Goal: Task Accomplishment & Management: Complete application form

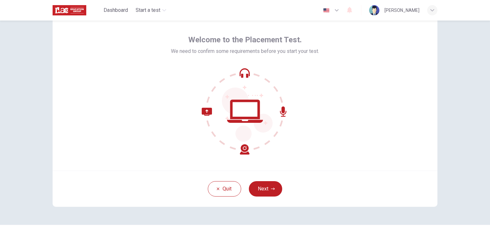
scroll to position [32, 0]
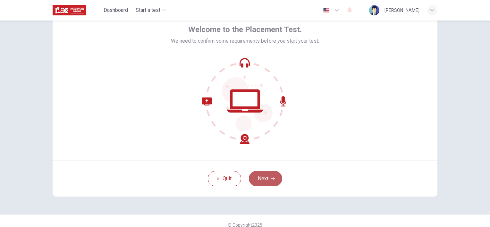
click at [264, 175] on button "Next" at bounding box center [265, 178] width 33 height 15
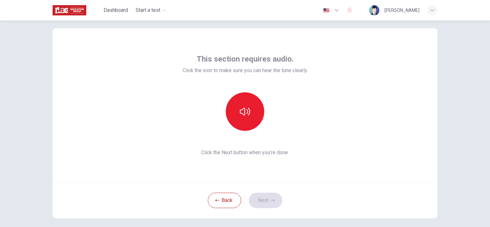
scroll to position [0, 0]
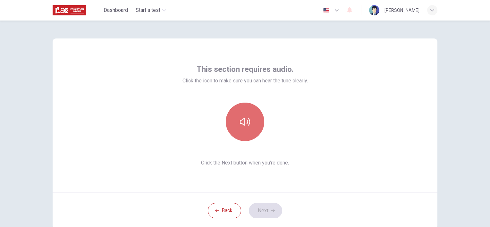
click at [256, 129] on button "button" at bounding box center [245, 122] width 38 height 38
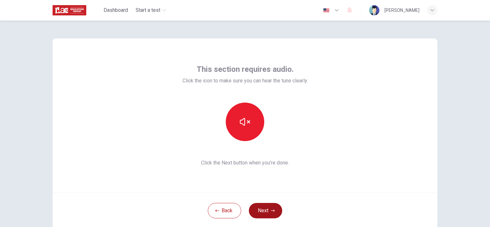
click at [259, 213] on button "Next" at bounding box center [265, 210] width 33 height 15
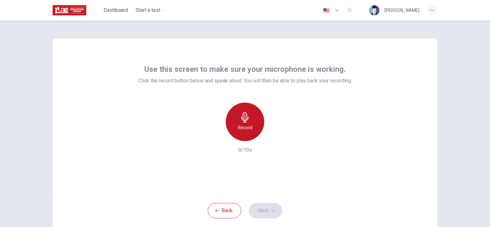
click at [240, 122] on icon "button" at bounding box center [245, 117] width 10 height 10
click at [246, 121] on icon "button" at bounding box center [245, 117] width 10 height 10
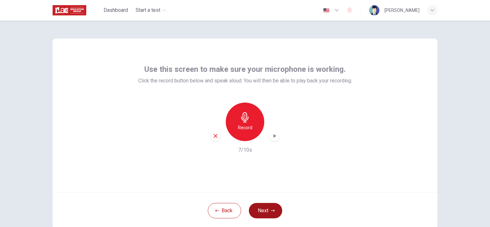
click at [269, 217] on div "Back Next" at bounding box center [245, 210] width 385 height 36
click at [272, 136] on icon "button" at bounding box center [274, 136] width 6 height 6
click at [214, 135] on icon "button" at bounding box center [216, 136] width 6 height 6
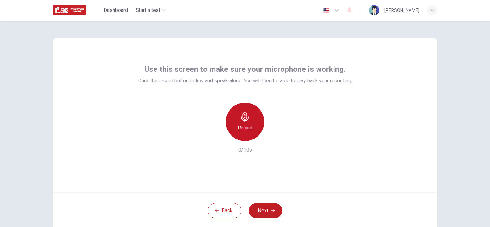
click at [249, 119] on div "Record" at bounding box center [245, 122] width 38 height 38
click at [240, 128] on h6 "Stop" at bounding box center [245, 128] width 10 height 8
click at [277, 136] on div "button" at bounding box center [274, 136] width 10 height 10
click at [273, 135] on icon "button" at bounding box center [274, 136] width 3 height 4
click at [359, 178] on div "Use this screen to make sure your microphone is working. Click the record butto…" at bounding box center [245, 115] width 385 height 154
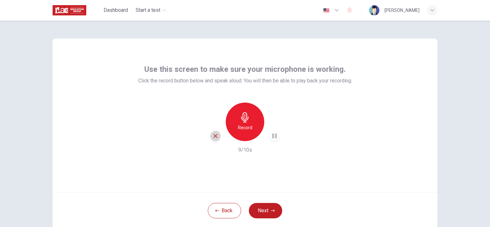
click at [216, 134] on icon "button" at bounding box center [216, 136] width 6 height 6
click at [240, 133] on div "Record" at bounding box center [245, 122] width 38 height 38
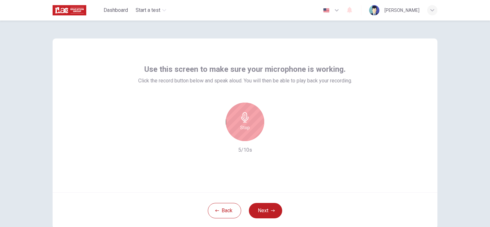
click at [246, 129] on h6 "Stop" at bounding box center [245, 128] width 10 height 8
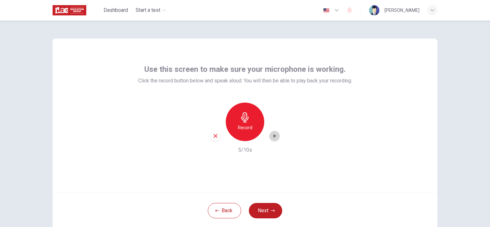
click at [274, 133] on icon "button" at bounding box center [274, 136] width 6 height 6
click at [214, 134] on icon "button" at bounding box center [216, 136] width 4 height 4
click at [242, 119] on icon "button" at bounding box center [245, 117] width 10 height 10
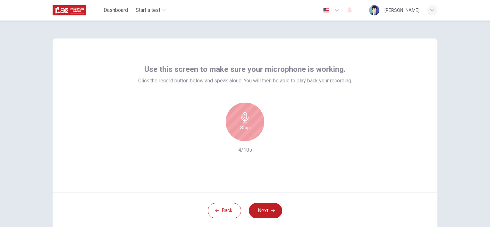
click at [242, 119] on icon "button" at bounding box center [245, 117] width 10 height 10
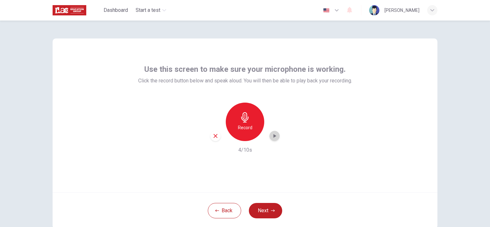
click at [273, 135] on icon "button" at bounding box center [274, 136] width 3 height 4
click at [262, 206] on button "Next" at bounding box center [265, 210] width 33 height 15
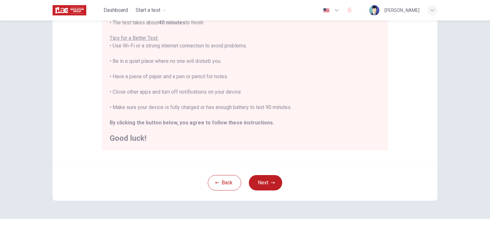
scroll to position [118, 0]
drag, startPoint x: 449, startPoint y: 43, endPoint x: 453, endPoint y: 52, distance: 10.2
click at [452, 51] on div "Disclaimer: You are about to start a Placement Test . Before You Start the Test…" at bounding box center [245, 124] width 490 height 206
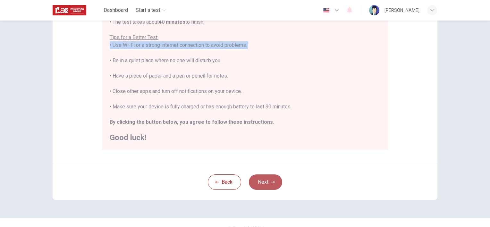
click at [269, 179] on button "Next" at bounding box center [265, 181] width 33 height 15
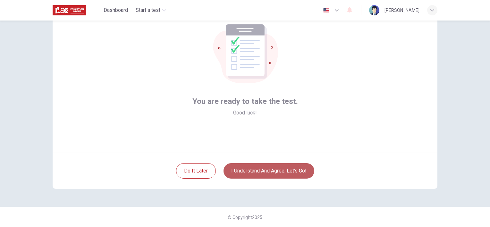
click at [263, 168] on button "I understand and agree. Let’s go!" at bounding box center [268, 170] width 91 height 15
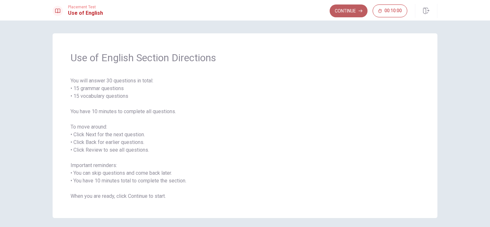
click at [351, 9] on button "Continue" at bounding box center [349, 10] width 38 height 13
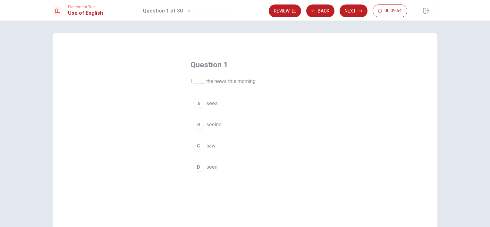
click at [196, 145] on div "C" at bounding box center [198, 146] width 10 height 10
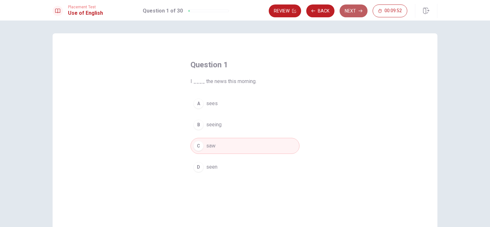
click at [355, 11] on button "Next" at bounding box center [354, 10] width 28 height 13
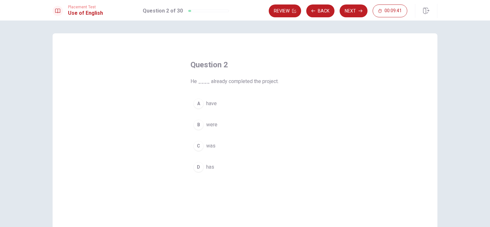
click at [195, 168] on div "D" at bounding box center [198, 167] width 10 height 10
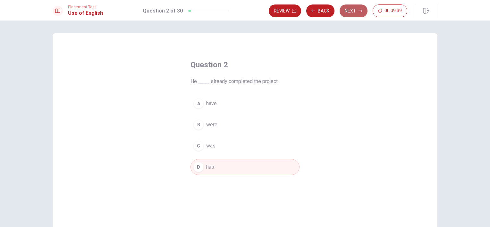
click at [345, 13] on button "Next" at bounding box center [354, 10] width 28 height 13
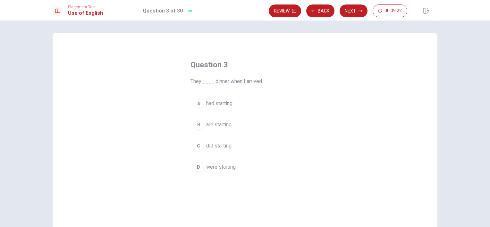
click at [197, 167] on div "D" at bounding box center [198, 167] width 10 height 10
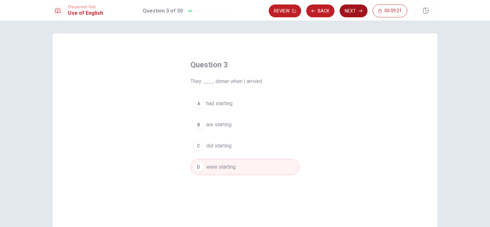
click at [348, 9] on button "Next" at bounding box center [354, 10] width 28 height 13
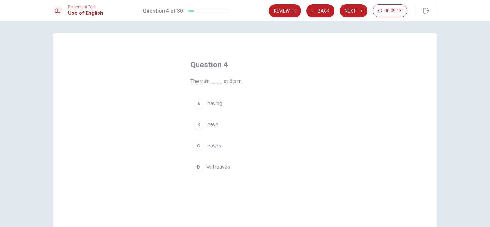
click at [196, 146] on div "C" at bounding box center [198, 146] width 10 height 10
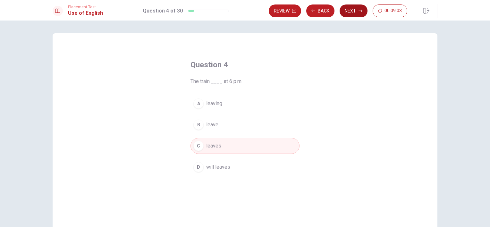
click at [345, 13] on button "Next" at bounding box center [354, 10] width 28 height 13
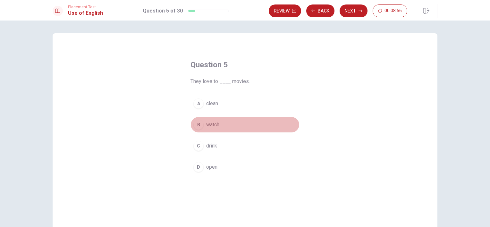
drag, startPoint x: 199, startPoint y: 122, endPoint x: 203, endPoint y: 122, distance: 4.2
click at [199, 122] on div "B" at bounding box center [198, 125] width 10 height 10
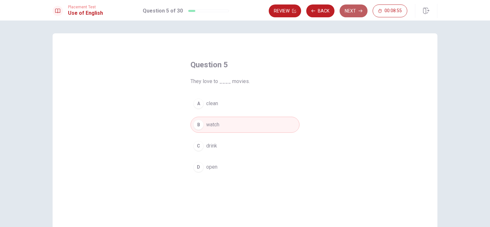
click at [359, 8] on button "Next" at bounding box center [354, 10] width 28 height 13
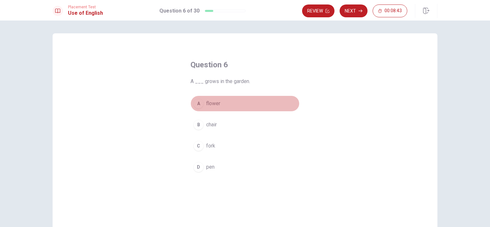
click at [198, 104] on div "A" at bounding box center [198, 103] width 10 height 10
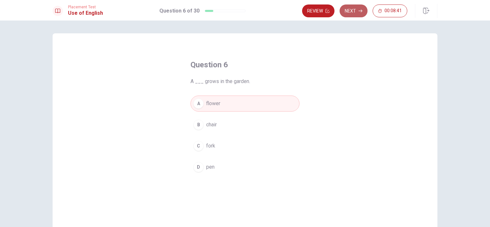
click at [359, 11] on icon "button" at bounding box center [360, 11] width 4 height 4
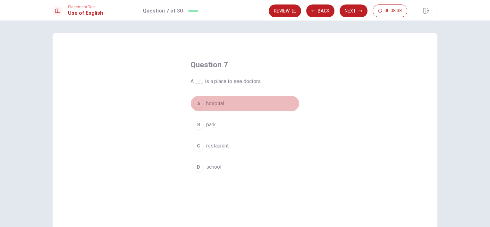
click at [207, 104] on span "hospital" at bounding box center [215, 104] width 18 height 8
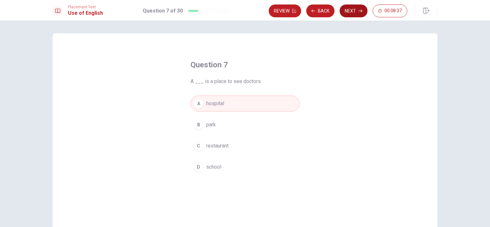
click at [346, 12] on button "Next" at bounding box center [354, 10] width 28 height 13
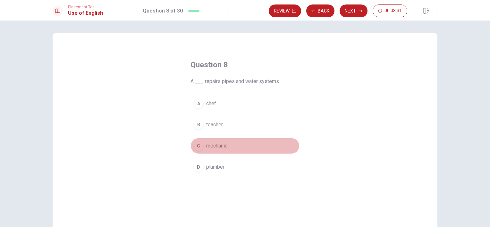
click at [200, 144] on div "C" at bounding box center [198, 146] width 10 height 10
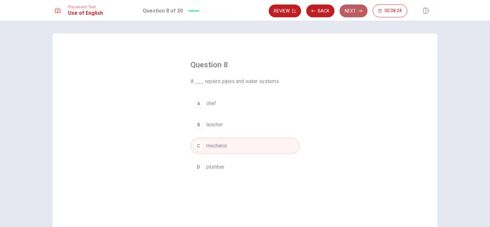
click at [348, 12] on button "Next" at bounding box center [354, 10] width 28 height 13
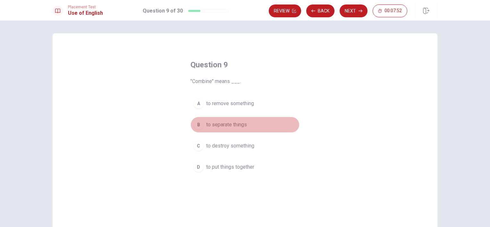
click at [199, 126] on div "B" at bounding box center [198, 125] width 10 height 10
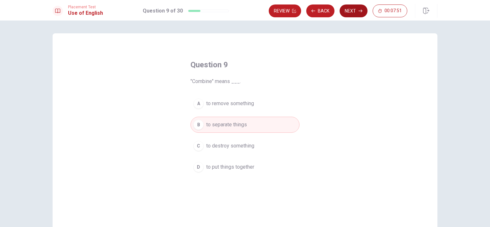
click at [358, 10] on button "Next" at bounding box center [354, 10] width 28 height 13
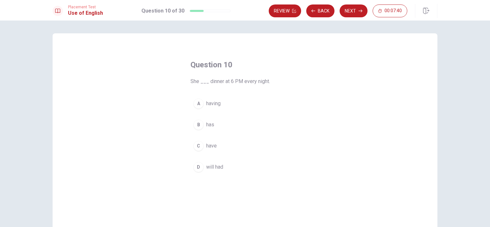
click at [198, 124] on div "B" at bounding box center [198, 125] width 10 height 10
click at [204, 145] on button "C have" at bounding box center [244, 146] width 109 height 16
click at [206, 125] on span "has" at bounding box center [210, 125] width 8 height 8
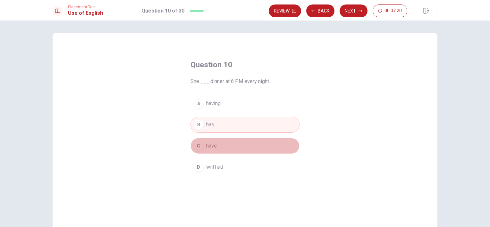
click at [210, 148] on span "have" at bounding box center [211, 146] width 11 height 8
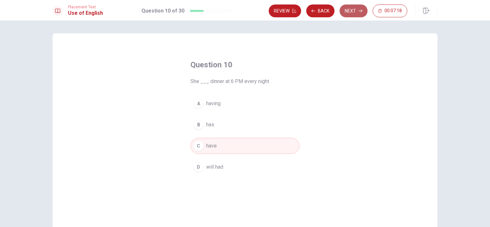
click at [348, 10] on button "Next" at bounding box center [354, 10] width 28 height 13
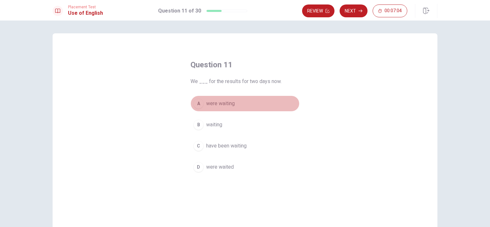
click at [204, 105] on button "A were waiting" at bounding box center [244, 104] width 109 height 16
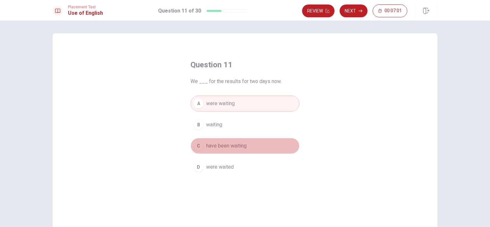
click at [197, 146] on div "C" at bounding box center [198, 146] width 10 height 10
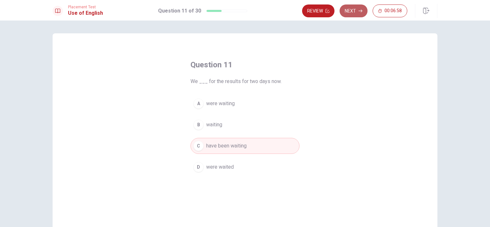
click at [351, 12] on button "Next" at bounding box center [354, 10] width 28 height 13
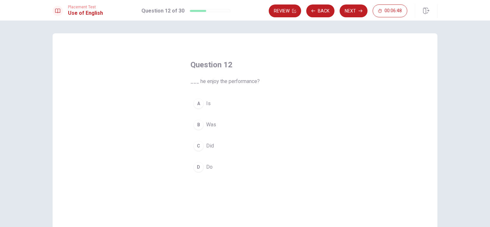
click at [198, 122] on div "B" at bounding box center [198, 125] width 10 height 10
click at [211, 109] on button "A Is" at bounding box center [244, 104] width 109 height 16
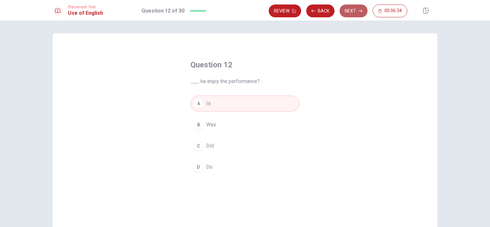
click at [354, 15] on button "Next" at bounding box center [354, 10] width 28 height 13
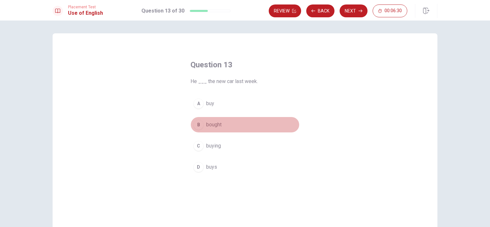
click at [201, 123] on div "B" at bounding box center [198, 125] width 10 height 10
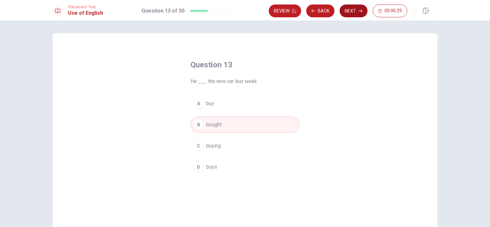
click at [352, 11] on button "Next" at bounding box center [354, 10] width 28 height 13
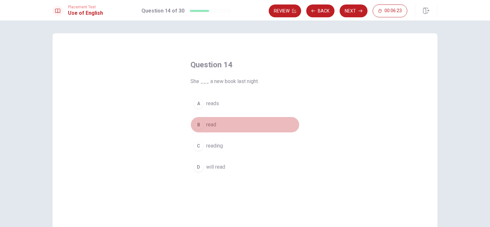
click at [206, 123] on span "read" at bounding box center [211, 125] width 10 height 8
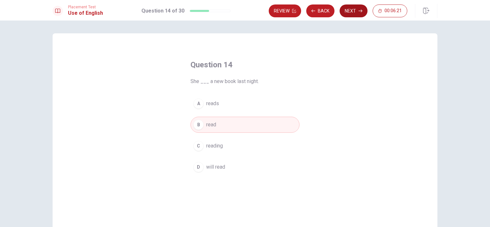
click at [348, 13] on button "Next" at bounding box center [354, 10] width 28 height 13
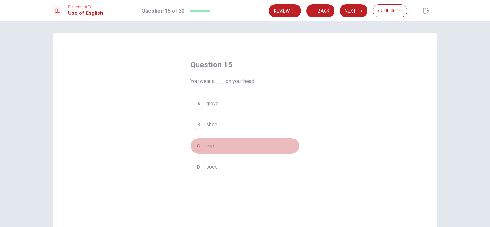
click at [197, 146] on div "C" at bounding box center [198, 146] width 10 height 10
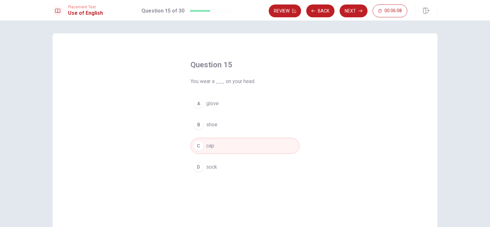
click at [349, 12] on button "Next" at bounding box center [354, 10] width 28 height 13
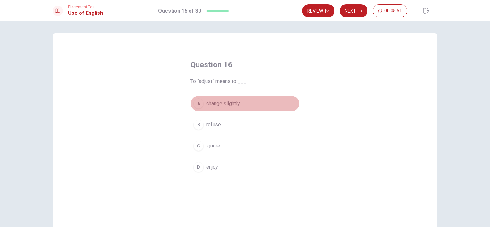
click at [215, 104] on span "change slightly" at bounding box center [223, 104] width 34 height 8
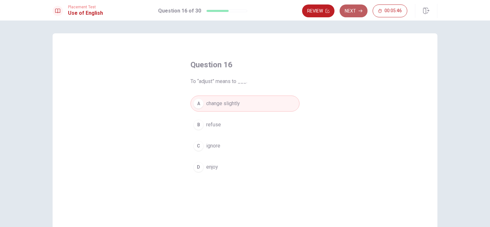
click at [350, 13] on button "Next" at bounding box center [354, 10] width 28 height 13
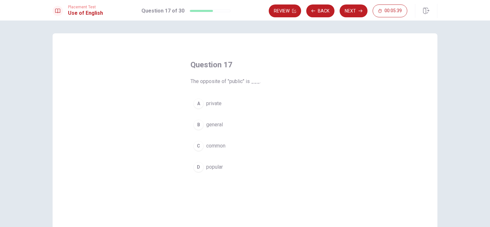
click at [214, 102] on span "private" at bounding box center [213, 104] width 15 height 8
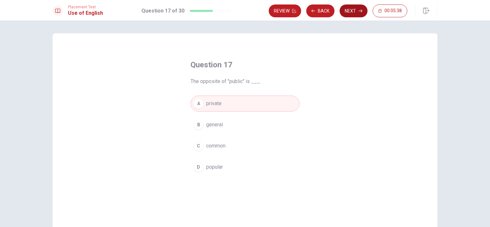
click at [361, 8] on button "Next" at bounding box center [354, 10] width 28 height 13
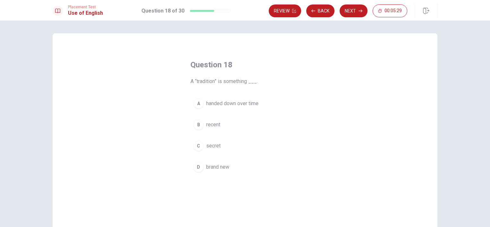
click at [226, 104] on span "handed down over time" at bounding box center [232, 104] width 52 height 8
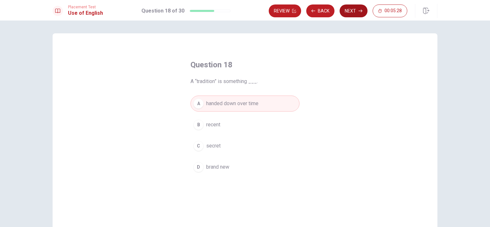
click at [351, 11] on button "Next" at bounding box center [354, 10] width 28 height 13
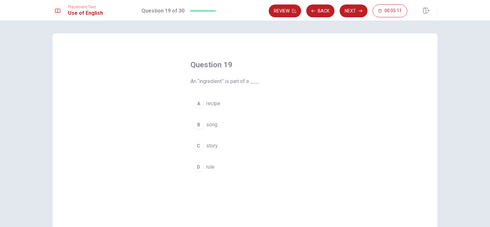
click at [196, 168] on div "D" at bounding box center [198, 167] width 10 height 10
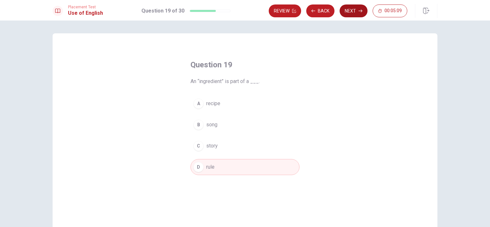
click at [350, 13] on button "Next" at bounding box center [354, 10] width 28 height 13
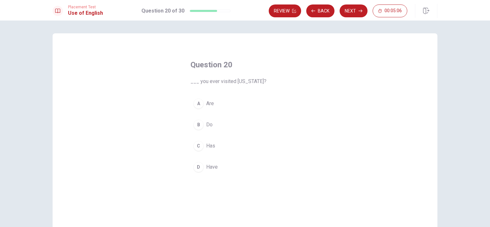
click at [206, 168] on span "Have" at bounding box center [212, 167] width 12 height 8
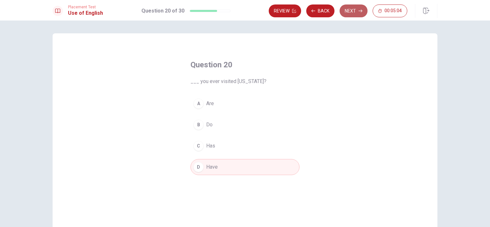
click at [351, 13] on button "Next" at bounding box center [354, 10] width 28 height 13
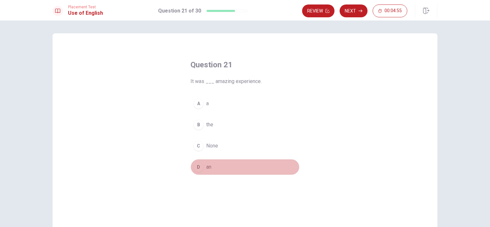
drag, startPoint x: 204, startPoint y: 169, endPoint x: 239, endPoint y: 150, distance: 39.4
click at [206, 169] on span "an" at bounding box center [208, 167] width 5 height 8
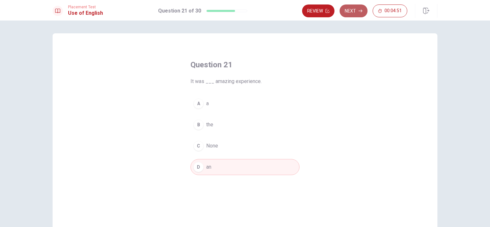
click at [346, 15] on button "Next" at bounding box center [354, 10] width 28 height 13
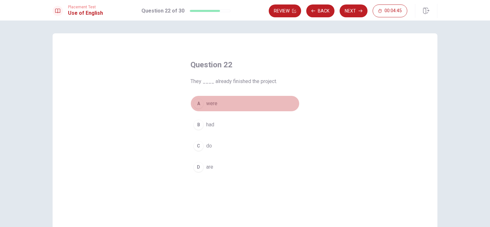
click at [210, 109] on button "A were" at bounding box center [244, 104] width 109 height 16
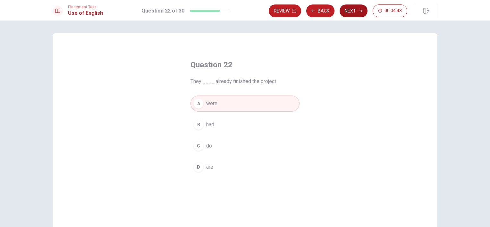
click at [350, 12] on button "Next" at bounding box center [354, 10] width 28 height 13
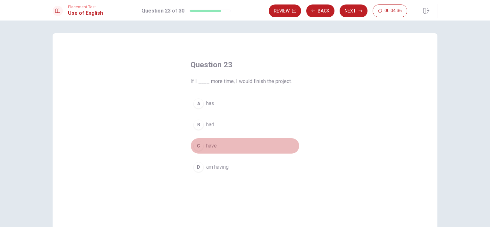
click at [208, 147] on span "have" at bounding box center [211, 146] width 11 height 8
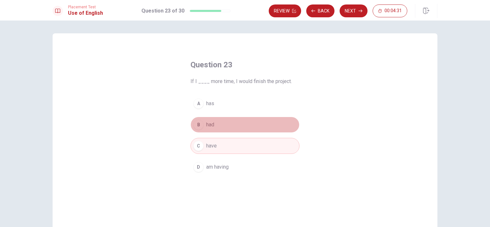
click at [210, 129] on button "B had" at bounding box center [244, 125] width 109 height 16
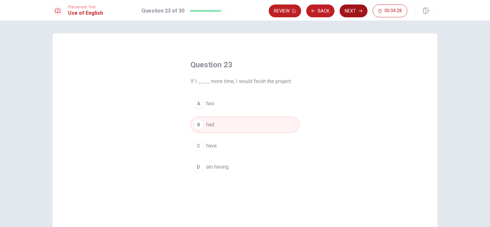
click at [357, 12] on button "Next" at bounding box center [354, 10] width 28 height 13
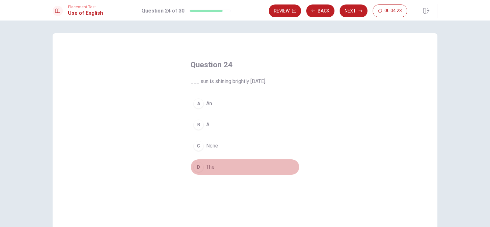
click at [203, 169] on button "D The" at bounding box center [244, 167] width 109 height 16
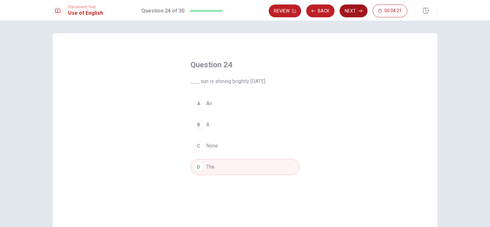
click at [353, 16] on button "Next" at bounding box center [354, 10] width 28 height 13
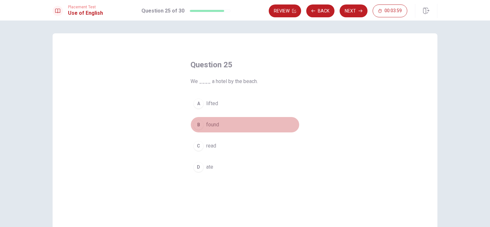
click at [206, 125] on span "found" at bounding box center [212, 125] width 13 height 8
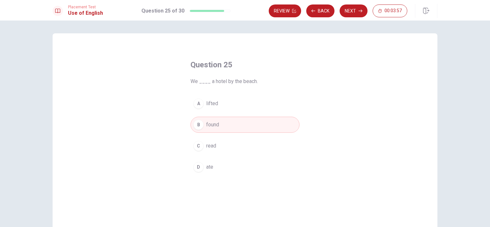
click at [360, 14] on button "Next" at bounding box center [354, 10] width 28 height 13
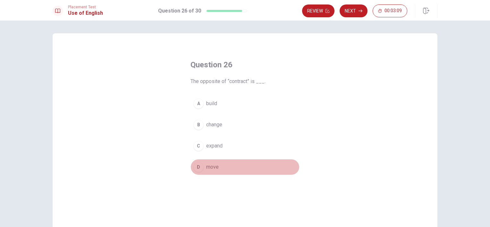
drag, startPoint x: 212, startPoint y: 166, endPoint x: 216, endPoint y: 166, distance: 4.2
click at [216, 166] on span "move" at bounding box center [212, 167] width 13 height 8
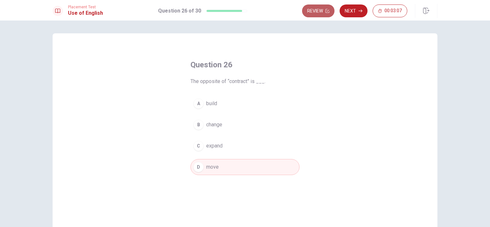
click at [326, 11] on icon "button" at bounding box center [327, 11] width 4 height 4
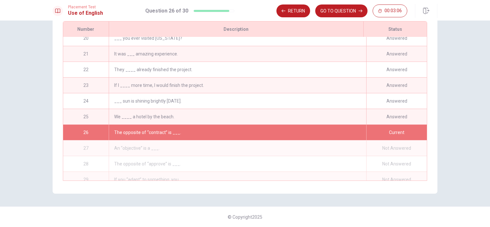
scroll to position [329, 0]
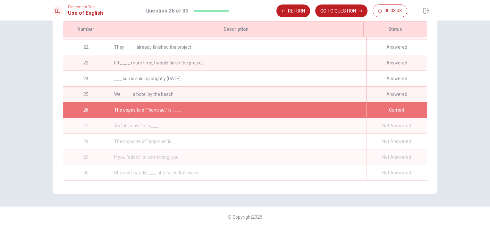
click at [235, 107] on div "The opposite of “contract” is ___." at bounding box center [237, 109] width 257 height 15
click at [341, 14] on button "GO TO QUESTION" at bounding box center [341, 10] width 52 height 13
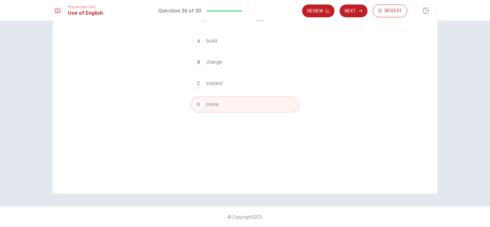
scroll to position [63, 0]
click at [348, 13] on button "Next" at bounding box center [354, 10] width 28 height 13
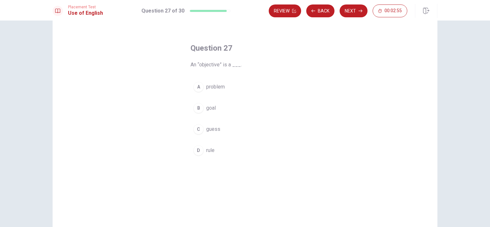
scroll to position [32, 0]
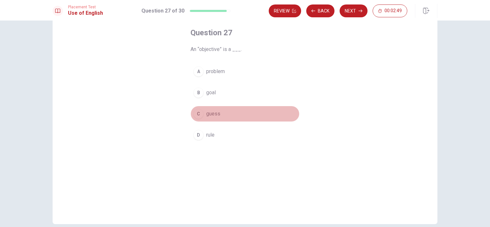
click at [198, 114] on div "C" at bounding box center [198, 114] width 10 height 10
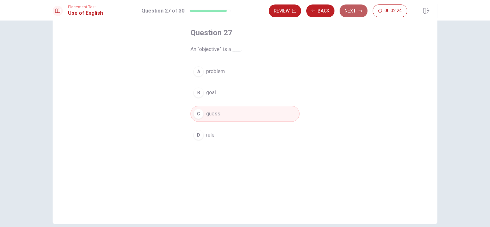
click at [355, 11] on button "Next" at bounding box center [354, 10] width 28 height 13
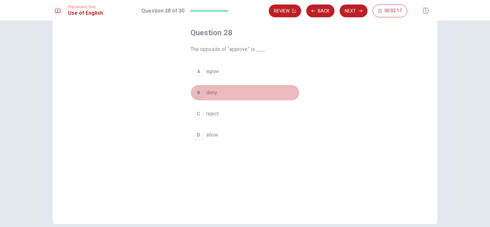
click at [219, 90] on button "B deny" at bounding box center [244, 93] width 109 height 16
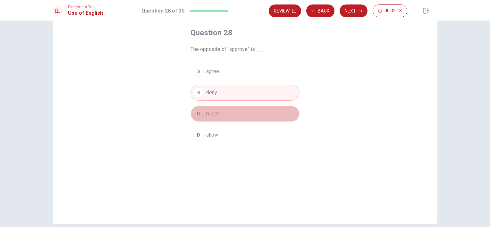
click at [252, 115] on button "C reject" at bounding box center [244, 114] width 109 height 16
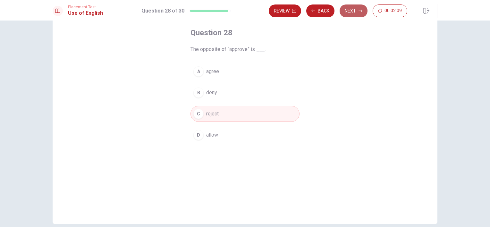
click at [347, 14] on button "Next" at bounding box center [354, 10] width 28 height 13
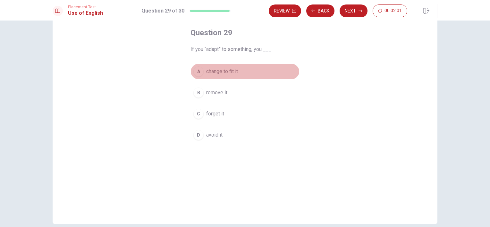
click at [232, 74] on span "change to fit it" at bounding box center [222, 72] width 32 height 8
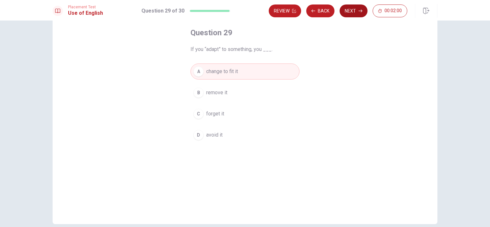
click at [352, 6] on button "Next" at bounding box center [354, 10] width 28 height 13
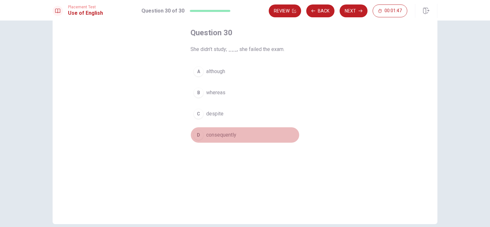
click at [212, 136] on span "consequently" at bounding box center [221, 135] width 30 height 8
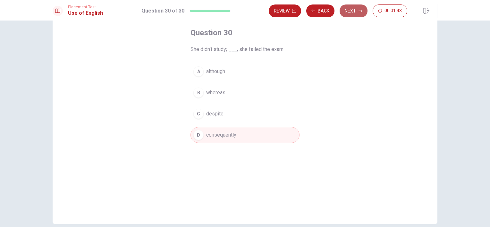
click at [353, 10] on button "Next" at bounding box center [354, 10] width 28 height 13
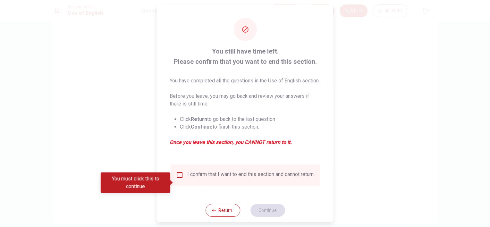
scroll to position [20, 0]
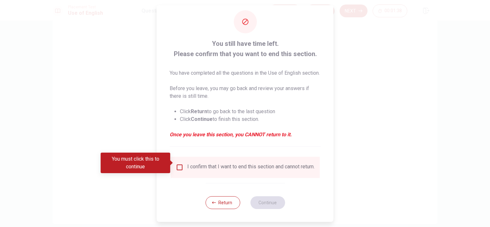
drag, startPoint x: 240, startPoint y: 160, endPoint x: 240, endPoint y: 164, distance: 3.8
click at [240, 164] on div "I confirm that I want to end this section and cannot return." at bounding box center [250, 168] width 127 height 8
click at [242, 164] on div "I confirm that I want to end this section and cannot return." at bounding box center [250, 168] width 127 height 8
click at [241, 164] on div "I confirm that I want to end this section and cannot return." at bounding box center [250, 168] width 127 height 8
click at [180, 165] on input "You must click this to continue" at bounding box center [180, 168] width 8 height 8
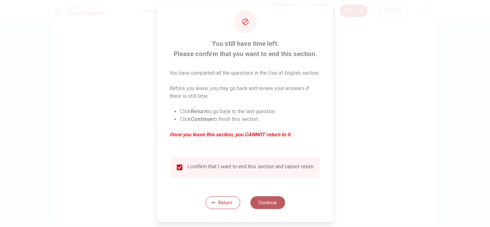
click at [272, 201] on button "Continue" at bounding box center [267, 202] width 35 height 13
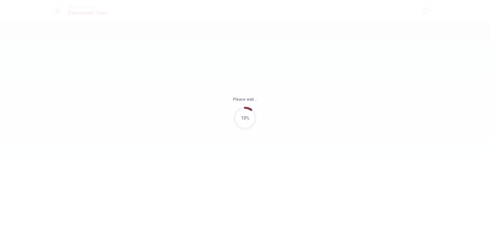
scroll to position [0, 0]
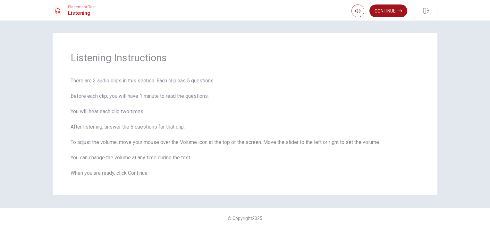
click at [381, 14] on button "Continue" at bounding box center [388, 10] width 38 height 13
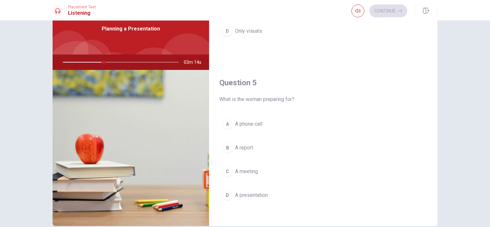
scroll to position [63, 0]
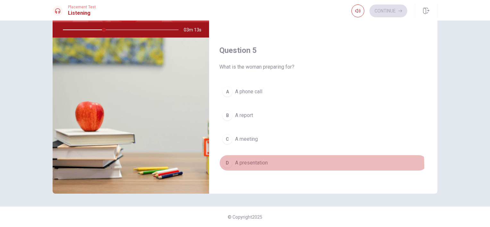
click at [245, 164] on button "D A presentation" at bounding box center [323, 163] width 208 height 16
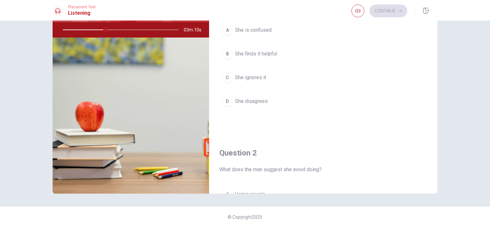
scroll to position [0, 0]
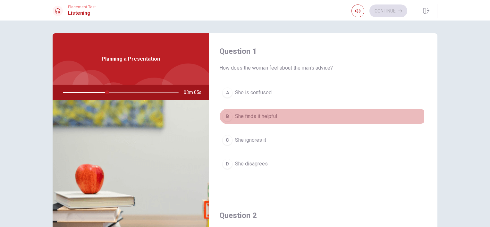
click at [272, 117] on span "She finds it helpful" at bounding box center [256, 117] width 42 height 8
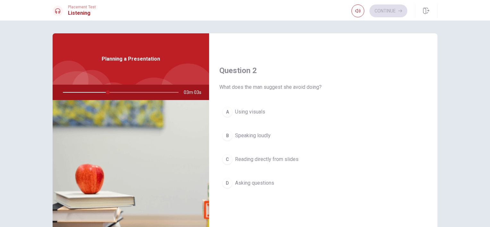
scroll to position [160, 0]
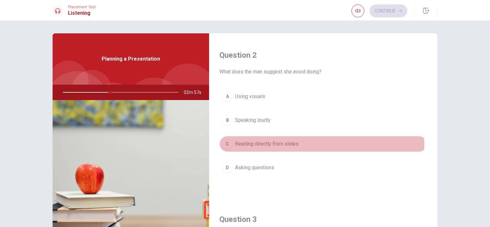
click at [280, 144] on span "Reading directly from slides" at bounding box center [266, 144] width 63 height 8
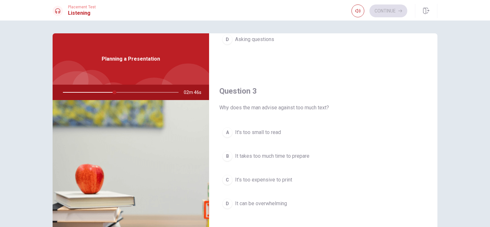
scroll to position [321, 0]
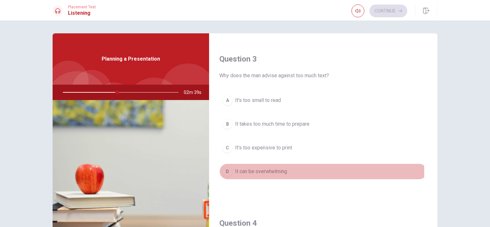
click at [272, 171] on span "It can be overwhelming" at bounding box center [261, 172] width 52 height 8
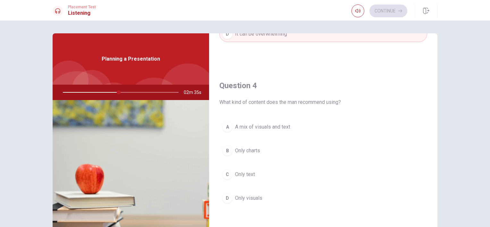
scroll to position [481, 0]
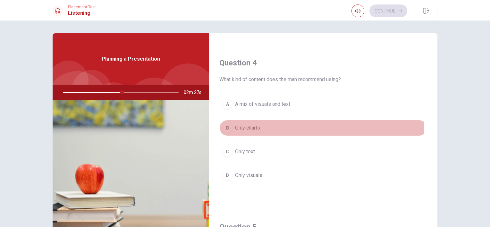
click at [282, 127] on button "B Only charts" at bounding box center [323, 128] width 208 height 16
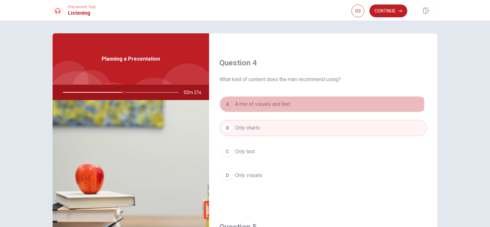
click at [296, 105] on button "A A mix of visuals and text" at bounding box center [323, 104] width 208 height 16
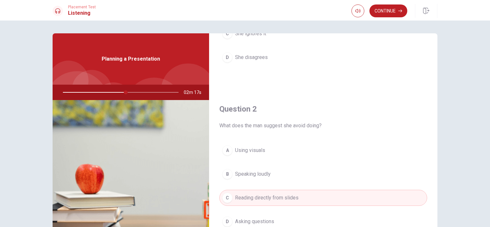
scroll to position [0, 0]
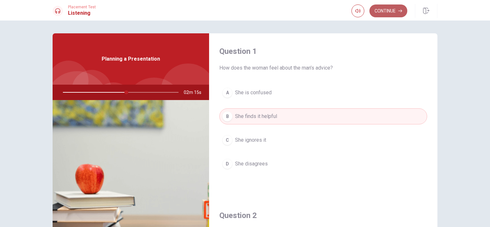
click at [395, 12] on button "Continue" at bounding box center [388, 10] width 38 height 13
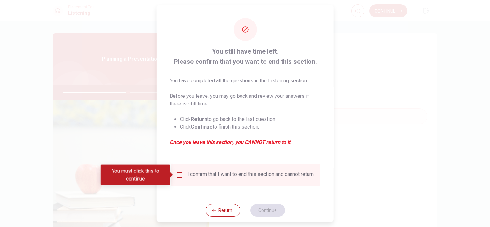
click at [176, 172] on input "You must click this to continue" at bounding box center [180, 175] width 8 height 8
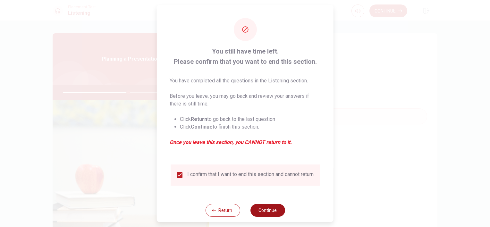
click at [274, 214] on button "Continue" at bounding box center [267, 210] width 35 height 13
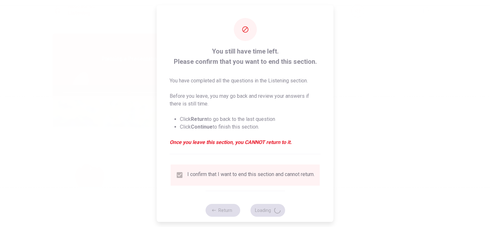
type input "58"
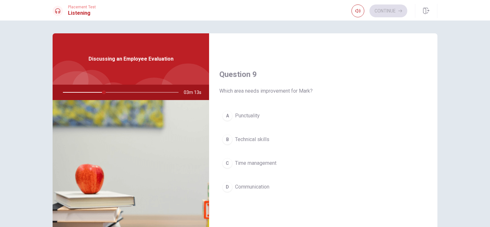
scroll to position [481, 0]
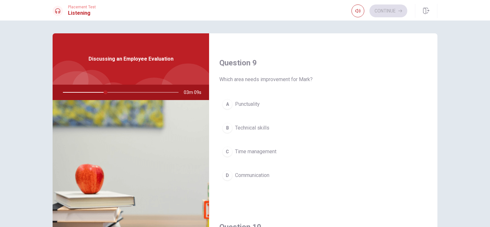
click at [256, 149] on span "Time management" at bounding box center [255, 152] width 41 height 8
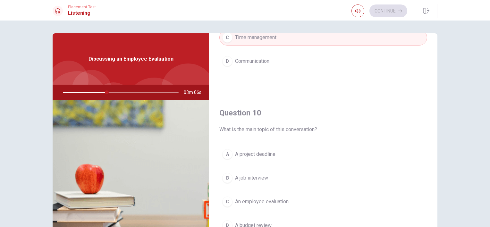
scroll to position [32, 0]
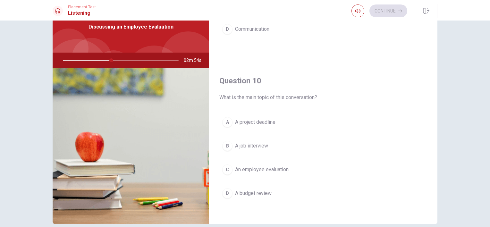
click at [263, 147] on span "A job interview" at bounding box center [251, 146] width 33 height 8
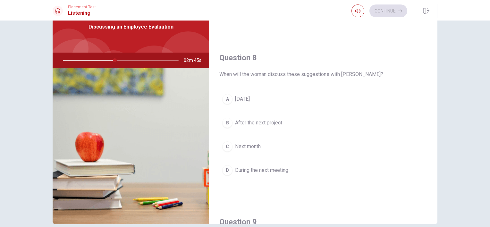
scroll to position [274, 0]
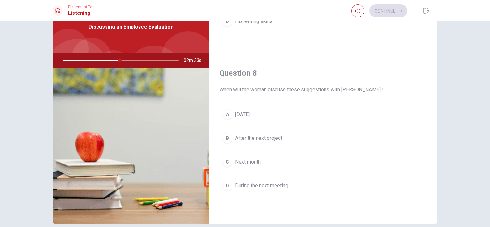
click at [249, 187] on span "During the next meeting" at bounding box center [261, 186] width 53 height 8
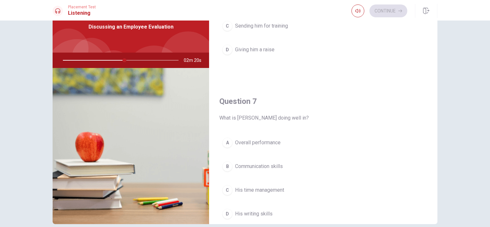
scroll to position [114, 0]
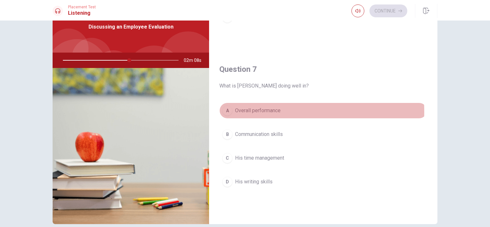
click at [251, 111] on span "Overall performance" at bounding box center [258, 111] width 46 height 8
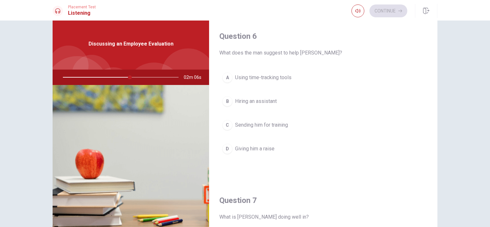
scroll to position [0, 0]
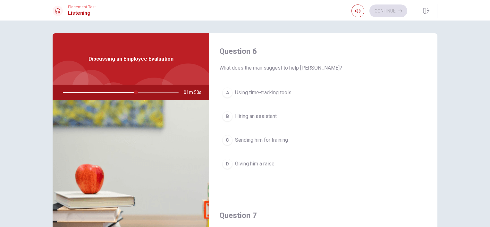
click at [260, 117] on span "Hiring an assistant" at bounding box center [256, 117] width 42 height 8
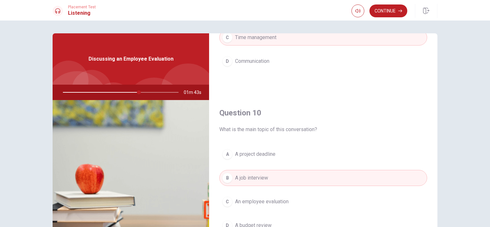
scroll to position [63, 0]
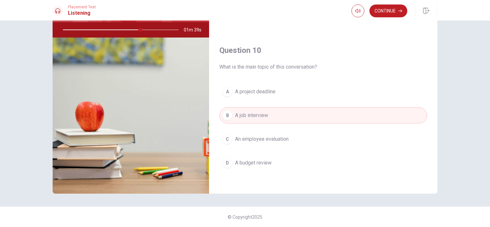
click at [265, 89] on span "A project deadline" at bounding box center [255, 92] width 40 height 8
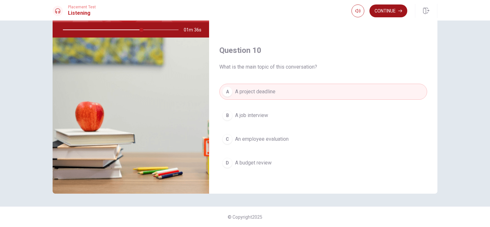
click at [390, 8] on button "Continue" at bounding box center [388, 10] width 38 height 13
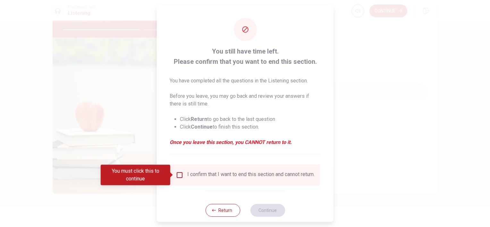
click at [181, 174] on input "You must click this to continue" at bounding box center [180, 175] width 8 height 8
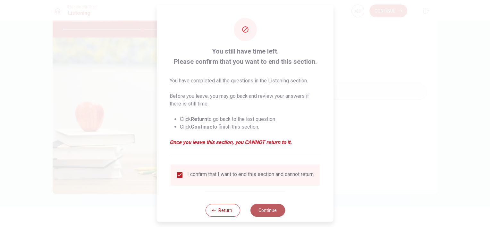
click at [264, 213] on button "Continue" at bounding box center [267, 210] width 35 height 13
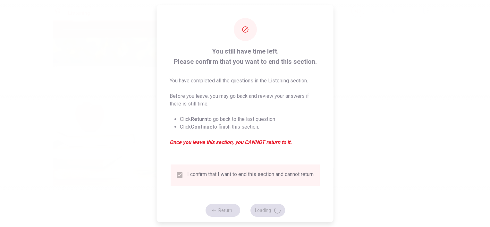
type input "70"
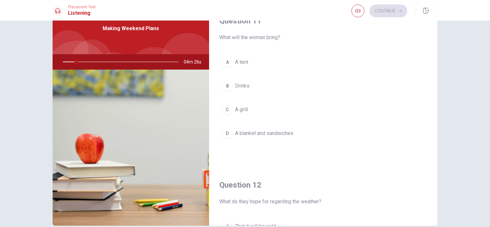
scroll to position [0, 0]
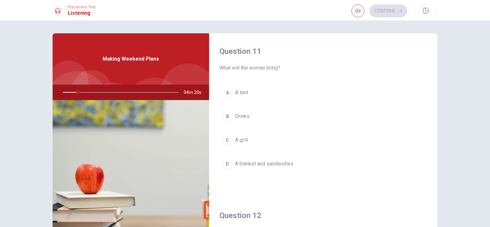
click at [81, 91] on div at bounding box center [119, 92] width 129 height 15
drag, startPoint x: 77, startPoint y: 91, endPoint x: 85, endPoint y: 94, distance: 8.1
click at [85, 94] on div at bounding box center [119, 92] width 129 height 15
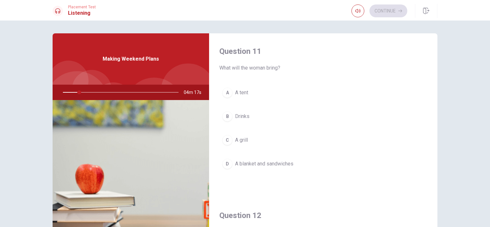
click at [85, 94] on div at bounding box center [119, 92] width 129 height 15
click at [85, 93] on div at bounding box center [119, 92] width 129 height 15
click at [85, 92] on div at bounding box center [119, 92] width 129 height 15
drag, startPoint x: 80, startPoint y: 92, endPoint x: 80, endPoint y: 96, distance: 3.9
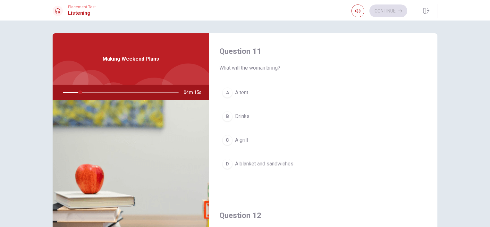
click at [121, 98] on div at bounding box center [119, 92] width 129 height 15
drag, startPoint x: 71, startPoint y: 96, endPoint x: 110, endPoint y: 97, distance: 39.8
click at [110, 97] on div at bounding box center [119, 92] width 129 height 15
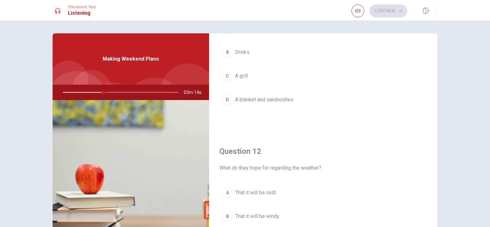
scroll to position [32, 0]
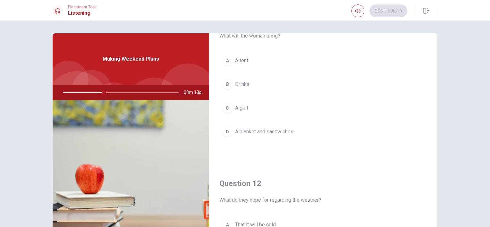
click at [253, 132] on span "A blanket and sandwiches" at bounding box center [264, 132] width 58 height 8
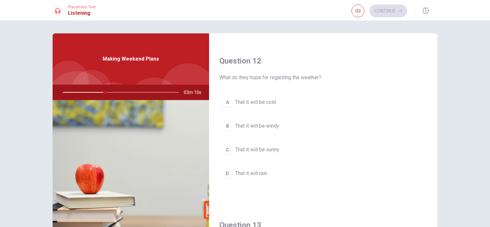
scroll to position [160, 0]
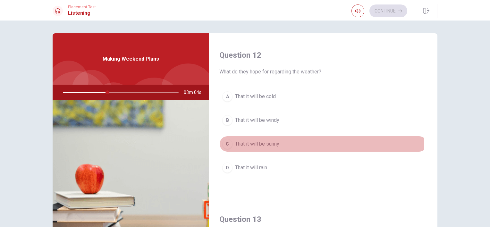
click at [251, 140] on span "That it will be sunny" at bounding box center [257, 144] width 44 height 8
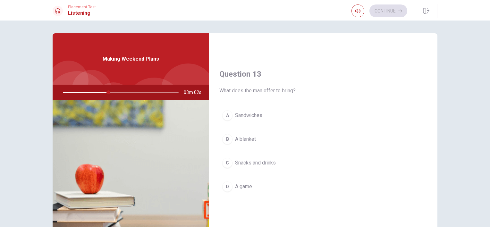
scroll to position [321, 0]
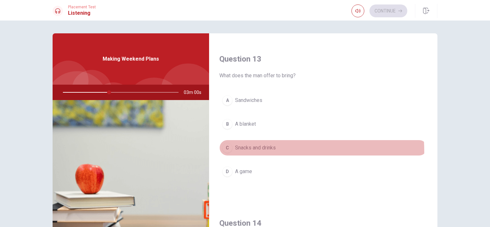
click at [246, 150] on button "C Snacks and drinks" at bounding box center [323, 148] width 208 height 16
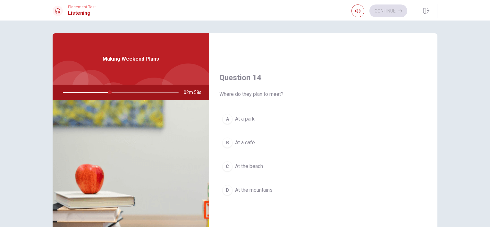
scroll to position [481, 0]
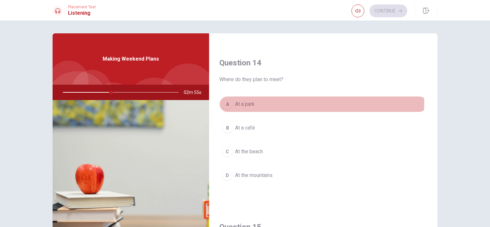
click at [246, 100] on span "At a park" at bounding box center [245, 104] width 20 height 8
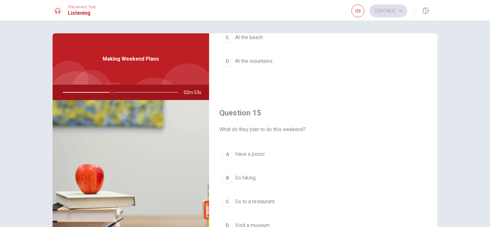
scroll to position [32, 0]
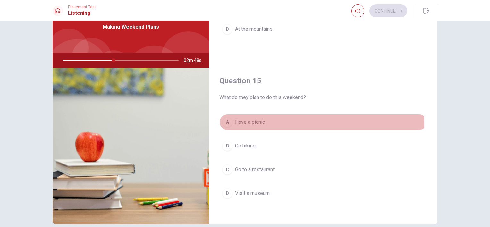
click at [244, 123] on span "Have a picnic" at bounding box center [250, 122] width 30 height 8
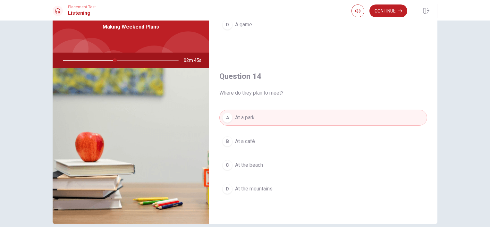
scroll to position [435, 0]
click at [397, 9] on button "Continue" at bounding box center [388, 10] width 38 height 13
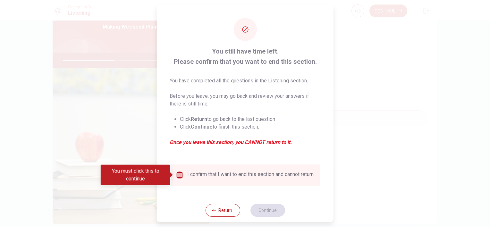
click at [178, 173] on input "You must click this to continue" at bounding box center [180, 175] width 8 height 8
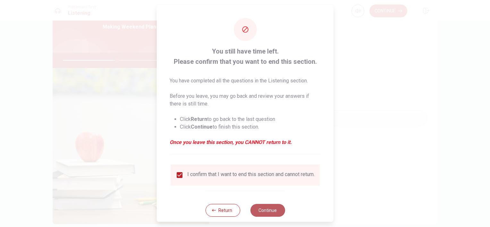
click at [268, 211] on button "Continue" at bounding box center [267, 210] width 35 height 13
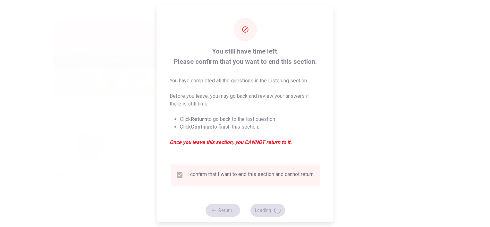
type input "48"
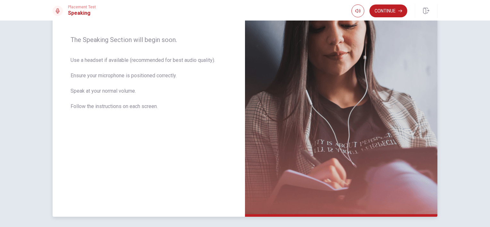
scroll to position [119, 0]
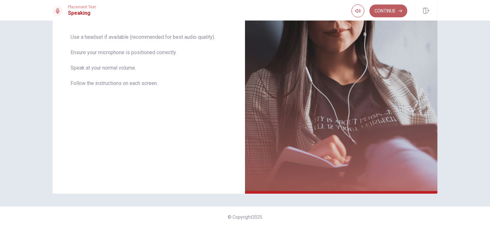
click at [390, 13] on button "Continue" at bounding box center [388, 10] width 38 height 13
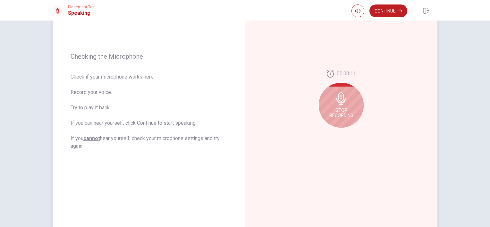
scroll to position [87, 0]
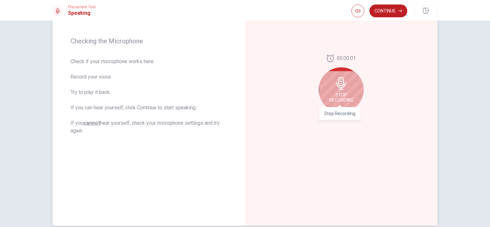
click at [334, 94] on span "Stop Recording" at bounding box center [341, 97] width 24 height 10
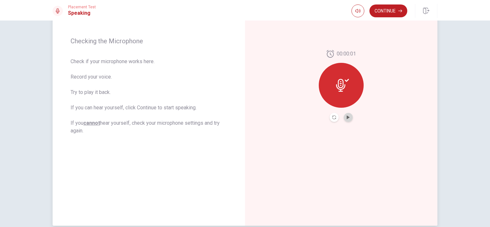
click at [344, 117] on button "Play Audio" at bounding box center [348, 117] width 9 height 9
click at [356, 155] on div "00:00:01" at bounding box center [341, 86] width 192 height 280
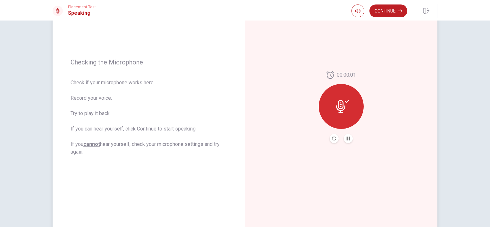
scroll to position [23, 0]
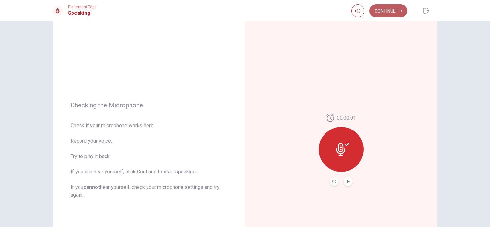
click at [391, 11] on button "Continue" at bounding box center [388, 10] width 38 height 13
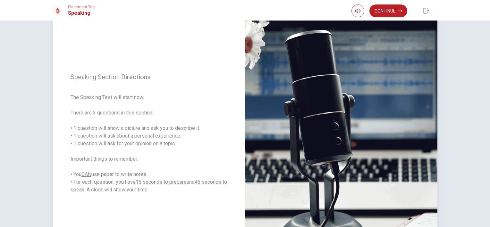
scroll to position [55, 0]
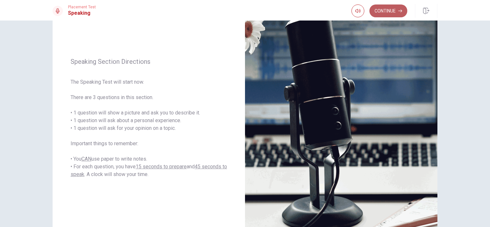
click at [381, 9] on button "Continue" at bounding box center [388, 10] width 38 height 13
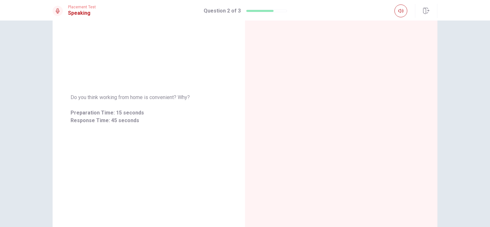
scroll to position [0, 0]
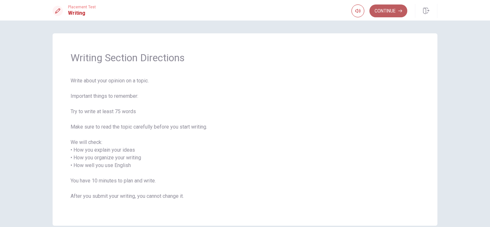
click at [386, 13] on button "Continue" at bounding box center [388, 10] width 38 height 13
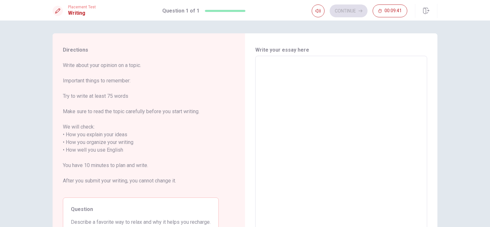
click at [272, 76] on textarea at bounding box center [341, 146] width 163 height 170
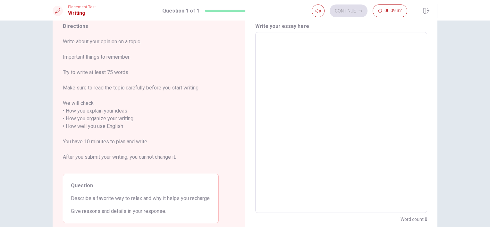
scroll to position [23, 0]
click at [369, 53] on textarea at bounding box center [341, 123] width 163 height 170
type textarea "M"
type textarea "x"
type textarea "My"
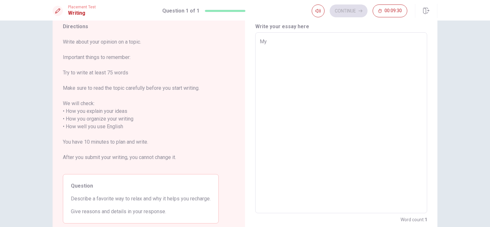
type textarea "x"
type textarea "My"
type textarea "x"
type textarea "My f"
type textarea "x"
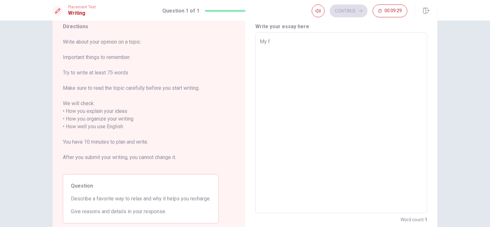
type textarea "My fa"
type textarea "x"
type textarea "My fav"
type textarea "x"
type textarea "My favo"
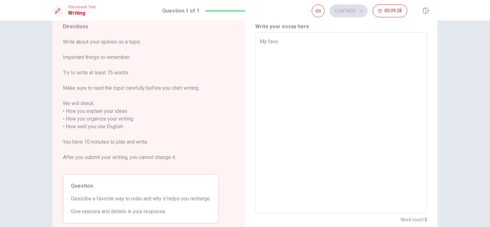
type textarea "x"
type textarea "My favor"
type textarea "x"
type textarea "My favori"
type textarea "x"
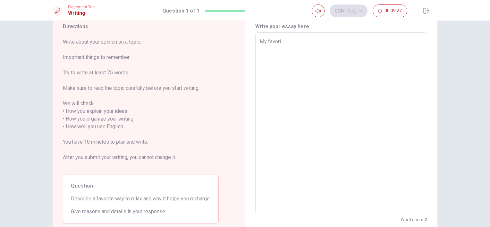
type textarea "My favorit"
type textarea "x"
type textarea "My favorite"
type textarea "x"
type textarea "My favorite"
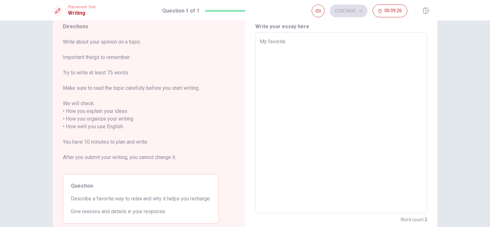
type textarea "x"
type textarea "My favorite r"
type textarea "x"
type textarea "My favorite re"
type textarea "x"
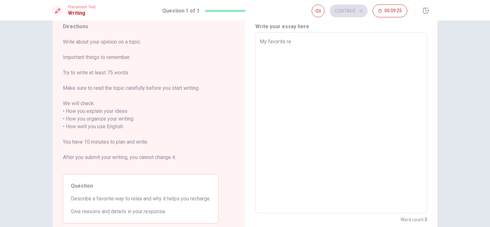
type textarea "My favorite rel"
type textarea "x"
type textarea "My favorite [MEDICAL_DATA]"
type textarea "x"
type textarea "My favorite relax"
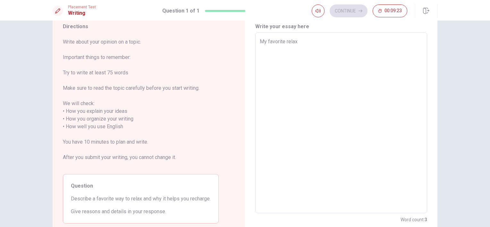
type textarea "x"
type textarea "My favorite [MEDICAL_DATA]"
type textarea "x"
type textarea "My favorite rel"
type textarea "x"
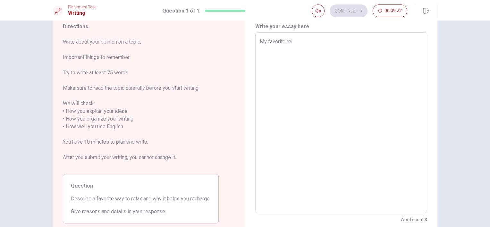
type textarea "My favorite re"
type textarea "x"
type textarea "My favorite r"
type textarea "x"
type textarea "My favorite"
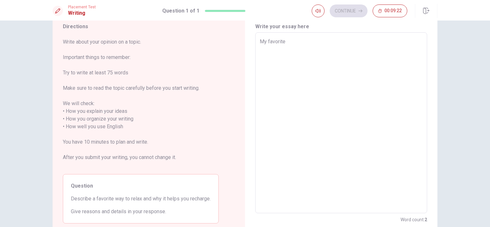
type textarea "x"
type textarea "My favorite w"
type textarea "x"
type textarea "My favorite wa"
type textarea "x"
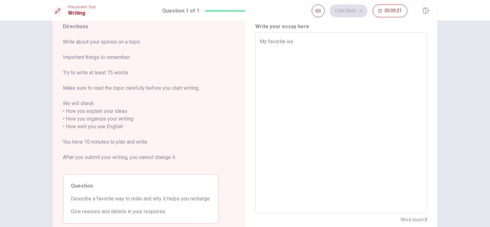
type textarea "My favorite way"
type textarea "x"
type textarea "My favorite way"
type textarea "x"
type textarea "My favorite way t"
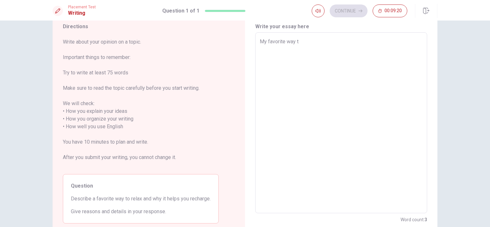
type textarea "x"
type textarea "My favorite way to"
type textarea "x"
type textarea "My favorite way to"
type textarea "x"
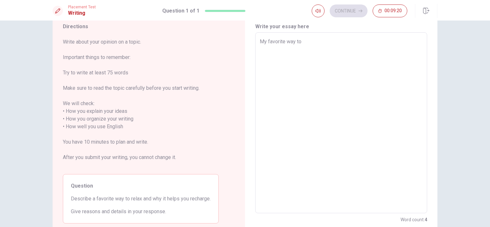
type textarea "My favorite way to r"
type textarea "x"
type textarea "My favorite way to re"
type textarea "x"
type textarea "My favorite way to rel"
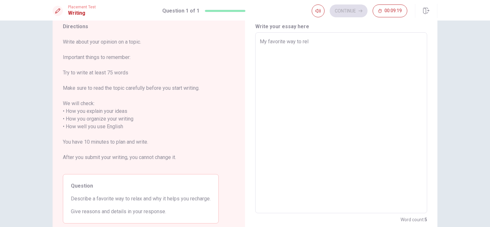
type textarea "x"
type textarea "My favorite way to [MEDICAL_DATA]"
type textarea "x"
type textarea "My favorite way to relax"
type textarea "x"
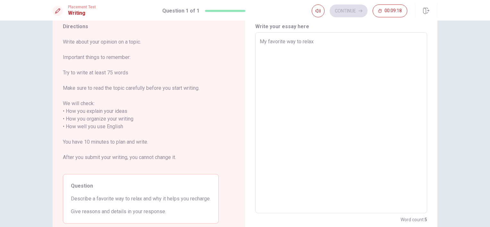
type textarea "My favorite way to relax"
type textarea "x"
type textarea "My favorite way to relax i"
type textarea "x"
type textarea "My favorite way to relax is"
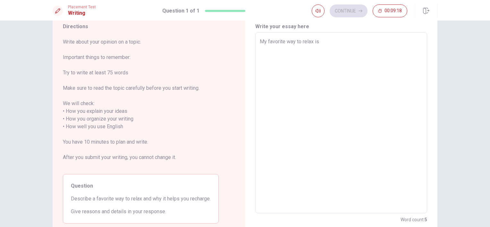
type textarea "x"
type textarea "My favorite way to relax is"
type textarea "x"
type textarea "My favorite way to relax is"
type textarea "x"
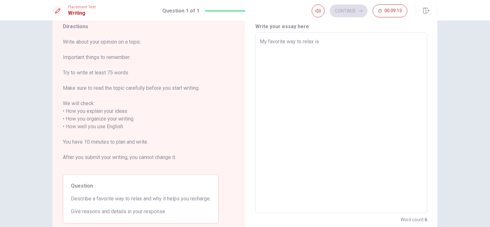
type textarea "My favorite way to relax i"
type textarea "x"
type textarea "My favorite way to relax"
click at [293, 41] on textarea "My favorite way to relax" at bounding box center [341, 123] width 163 height 170
type textarea "x"
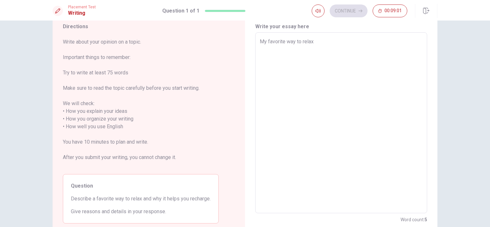
type textarea "My favorite ways to relax"
click at [319, 42] on textarea "My favorite ways to relax" at bounding box center [341, 123] width 163 height 170
type textarea "x"
type textarea "My favorite ways to relax a"
type textarea "x"
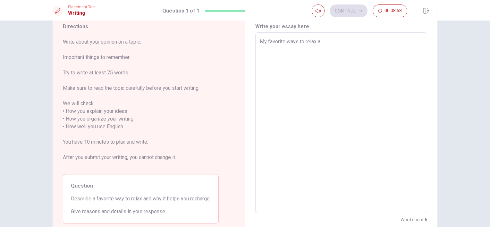
type textarea "My favorite ways to relax ar"
type textarea "x"
type textarea "My favorite ways to relax are"
type textarea "x"
type textarea "My favorite ways to relax are"
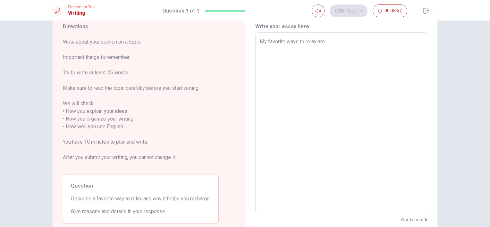
type textarea "x"
type textarea "My favorite ways to relax are l"
type textarea "x"
type textarea "My favorite ways to relax are li"
type textarea "x"
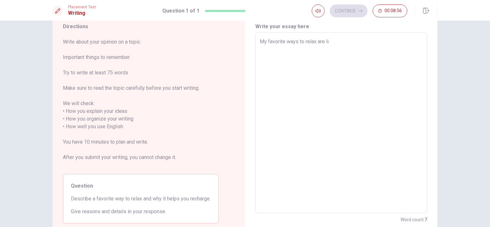
type textarea "My favorite ways to relax are lis"
type textarea "x"
type textarea "My favorite ways to relax are list"
type textarea "x"
type textarea "My favorite ways to relax are liste"
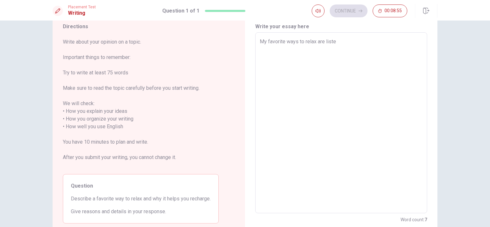
type textarea "x"
type textarea "My favorite ways to relax are listen"
type textarea "x"
type textarea "My favorite ways to relax are listeni"
type textarea "x"
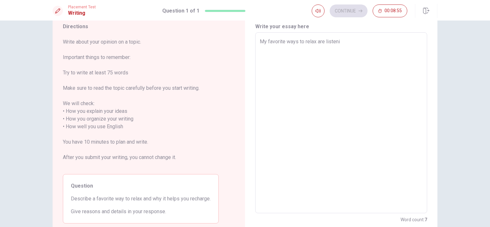
type textarea "My favorite ways to relax are listenin"
type textarea "x"
type textarea "My favorite ways to relax are listenint"
type textarea "x"
type textarea "My favorite ways to relax are listenint"
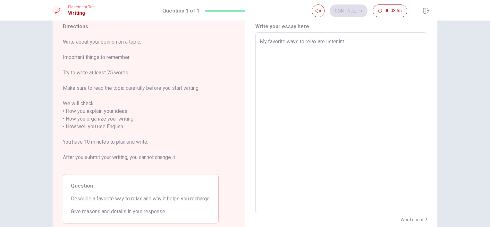
type textarea "x"
type textarea "My favorite ways to relax are listenint"
type textarea "x"
type textarea "My favorite ways to relax are listenintg"
type textarea "x"
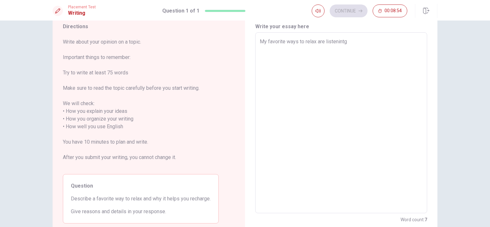
type textarea "My favorite ways to relax are listenintg"
type textarea "x"
type textarea "My favorite ways to relax are listenintg m"
type textarea "x"
type textarea "My favorite ways to relax are listenintg mu"
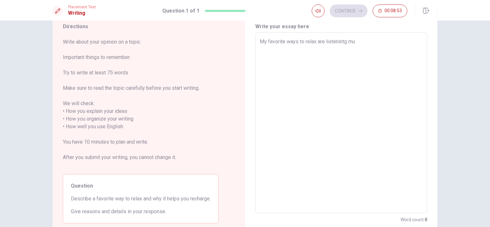
type textarea "x"
type textarea "My favorite ways to relax are listenintg mus"
type textarea "x"
type textarea "My favorite ways to relax are listenintg musi"
type textarea "x"
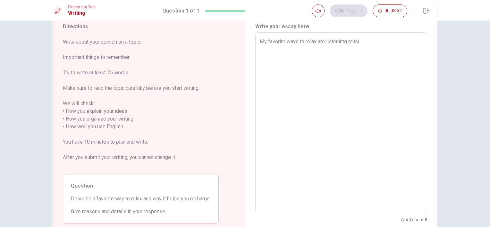
type textarea "My favorite ways to relax are listenintg music"
type textarea "x"
type textarea "My favorite ways to relax are listenintg music"
type textarea "x"
type textarea "My favorite ways to relax are listenintg music a"
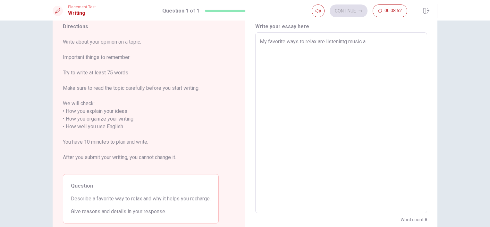
type textarea "x"
type textarea "My favorite ways to relax are listenintg music an"
type textarea "x"
type textarea "My favorite ways to relax are listenintg music and"
type textarea "x"
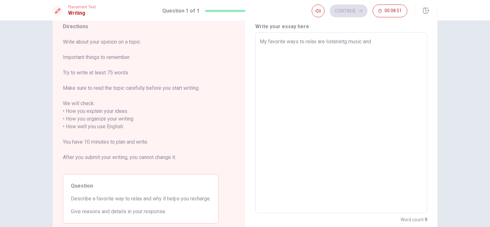
type textarea "My favorite ways to relax are listenintg music and"
type textarea "x"
type textarea "My favorite ways to relax are listenintg music and h"
type textarea "x"
type textarea "My favorite ways to relax are listenintg music and ha"
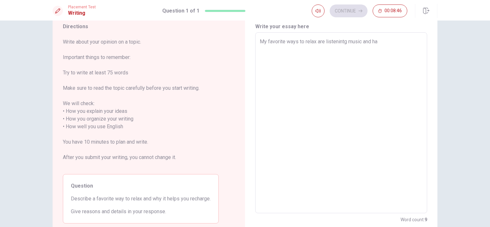
type textarea "x"
type textarea "My favorite ways to relax are listenintg music and [PERSON_NAME]"
type textarea "x"
type textarea "My favorite ways to relax are listenintg music and hang"
type textarea "x"
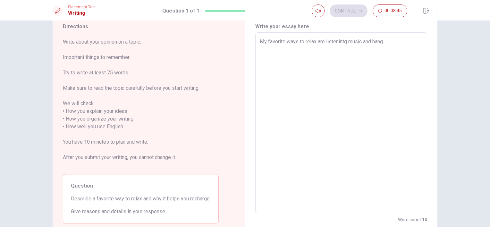
type textarea "My favorite ways to relax are listenintg music and hang"
type textarea "x"
type textarea "My favorite ways to relax are listenintg music and hang o"
type textarea "x"
type textarea "My favorite ways to relax are listenintg music and hang on"
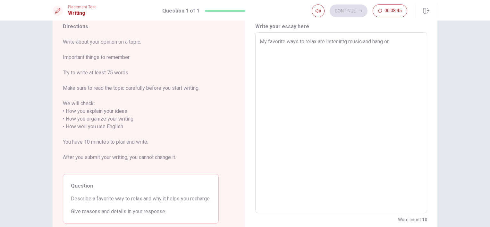
type textarea "x"
type textarea "My favorite ways to relax are listenintg music and hang on"
type textarea "x"
type textarea "My favorite ways to relax are listenintg music and hang on"
type textarea "x"
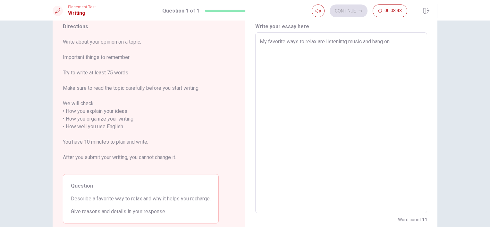
type textarea "My favorite ways to relax are listenintg music and hang o"
type textarea "x"
type textarea "My favorite ways to relax are listenintg music and hang"
type textarea "x"
type textarea "My favorite ways to relax are listenintg music and hang"
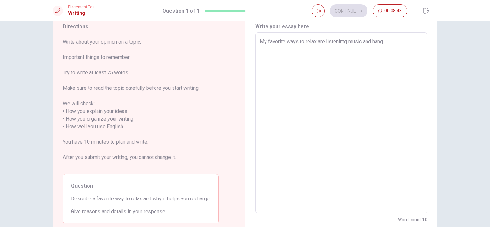
type textarea "x"
type textarea "My favorite ways to relax are listenintg music and hangi"
type textarea "x"
type textarea "My favorite ways to relax are listenintg music and hangin"
type textarea "x"
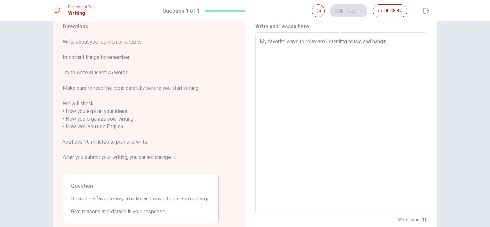
type textarea "My favorite ways to relax are listenintg music and hanging"
type textarea "x"
type textarea "My favorite ways to relax are listenintg music and hanging"
type textarea "x"
type textarea "My favorite ways to relax are listenintg music and hanging o"
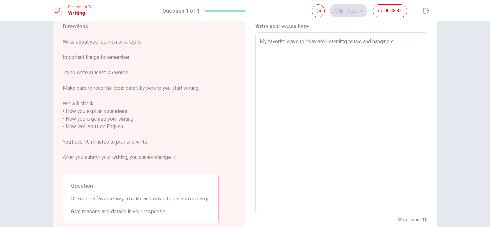
type textarea "x"
type textarea "My favorite ways to relax are listenintg music and hanging on"
type textarea "x"
type textarea "My favorite ways to relax are listenintg music and hanging on"
type textarea "x"
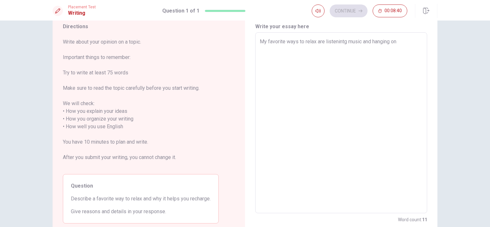
type textarea "My favorite ways to relax are listenintg music and hanging on w"
type textarea "x"
type textarea "My favorite ways to relax are listenintg music and hanging on wi"
type textarea "x"
type textarea "My favorite ways to relax are listenintg music and hanging on wit"
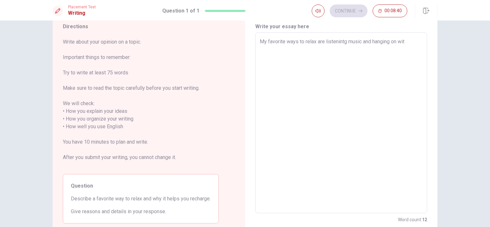
type textarea "x"
type textarea "My favorite ways to relax are listenintg music and hanging on with"
type textarea "x"
type textarea "My favorite ways to relax are listenintg music and hanging on with"
type textarea "x"
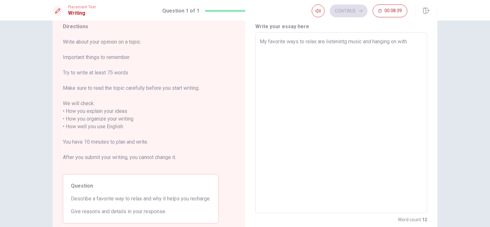
type textarea "My favorite ways to relax are listenintg music and hanging on with m"
type textarea "x"
type textarea "My favorite ways to relax are listenintg music and hanging on with my"
type textarea "x"
type textarea "My favorite ways to relax are listenintg music and hanging on with my"
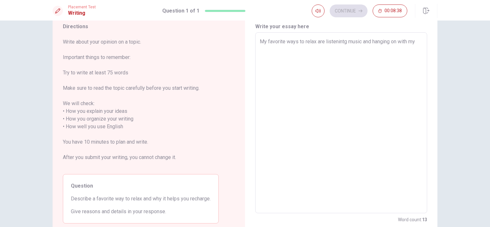
type textarea "x"
type textarea "My favorite ways to relax are listenintg music and hanging on with my f"
type textarea "x"
type textarea "My favorite ways to relax are listenintg music and hanging on with my fr"
type textarea "x"
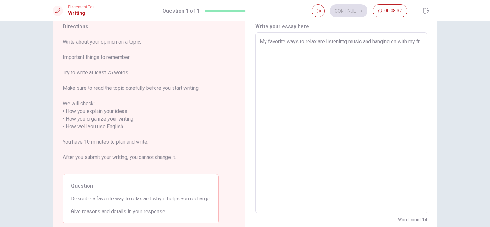
type textarea "My favorite ways to relax are listenintg music and hanging on with my fri"
click at [274, 49] on textarea "My favorite ways to relax are listenintg music and hanging on with my friends." at bounding box center [341, 123] width 163 height 170
click at [275, 50] on textarea "My favorite ways to relax are listenintg music and hanging on with my friends." at bounding box center [341, 123] width 163 height 170
click at [264, 41] on textarea "My favorite ways to relax are listenintg music and hanging on with my friends" at bounding box center [341, 123] width 163 height 170
click at [257, 40] on div "My favorite ways to relax are listenintg music and hanging on with my friends x…" at bounding box center [341, 122] width 172 height 181
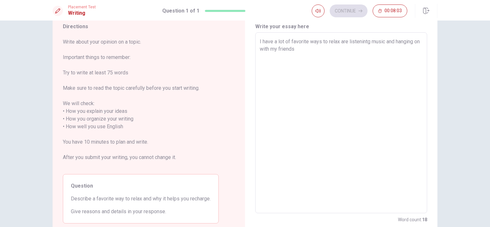
click at [317, 50] on textarea "I have a lot of favorite ways to relax are listenintg music and hanging on with…" at bounding box center [341, 123] width 163 height 170
click at [340, 42] on textarea "I have a lot of favorite ways to relax are listenintg music and hanging on with…" at bounding box center [341, 123] width 163 height 170
click at [335, 56] on textarea "I have a lot of favorite ways to relax. Those are listenintg music and hanging …" at bounding box center [341, 123] width 163 height 170
click at [363, 44] on textarea "I have a lot of favorite ways to relax. Those are listenintg music and hanging …" at bounding box center [341, 123] width 163 height 170
click at [335, 46] on textarea "I have a lot of favorite ways to relax. Those are listenintg music and hanging …" at bounding box center [341, 123] width 163 height 170
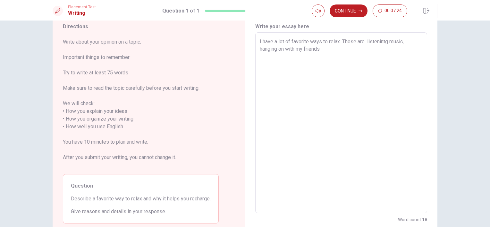
click at [361, 45] on textarea "I have a lot of favorite ways to relax. Those are listenintg music, hanging on …" at bounding box center [341, 123] width 163 height 170
click at [360, 48] on textarea "I have a lot of favorite ways to relax. Those are listenintg music, hanging on …" at bounding box center [341, 123] width 163 height 170
click at [358, 50] on textarea "I have a lot of favorite ways to relax. Those are listenintg music, hanging on …" at bounding box center [341, 123] width 163 height 170
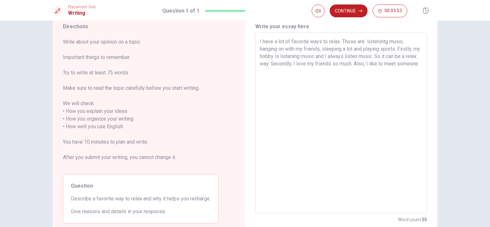
click at [408, 66] on textarea "I have a lot of favorite ways to relax. Those are listenintg music, hanging on …" at bounding box center [341, 123] width 163 height 170
click at [386, 73] on textarea "I have a lot of favorite ways to relax. Those are listenintg music, hanging on …" at bounding box center [341, 123] width 163 height 170
click at [297, 74] on textarea "I have a lot of favorite ways to relax. Those are listenintg music, hanging on …" at bounding box center [341, 123] width 163 height 170
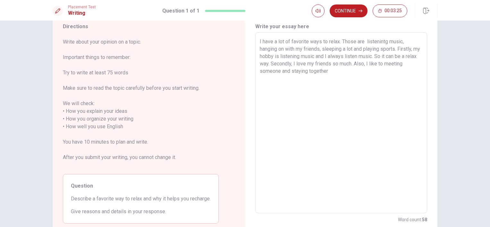
click at [335, 74] on textarea "I have a lot of favorite ways to relax. Those are listenintg music, hanging on …" at bounding box center [341, 123] width 163 height 170
click at [301, 66] on textarea "I have a lot of favorite ways to relax. Those are listenintg music, hanging on …" at bounding box center [341, 123] width 163 height 170
click at [373, 70] on textarea "I have a lot of favorite ways to relax. Those are listenintg music, hanging on …" at bounding box center [341, 123] width 163 height 170
click at [353, 51] on textarea "I have a lot of favorite ways to relax. Those are listenintg music, hanging on …" at bounding box center [341, 123] width 163 height 170
click at [361, 72] on textarea "I have a lot of favorite ways to relax. Those are listenintg music, hanging on …" at bounding box center [341, 123] width 163 height 170
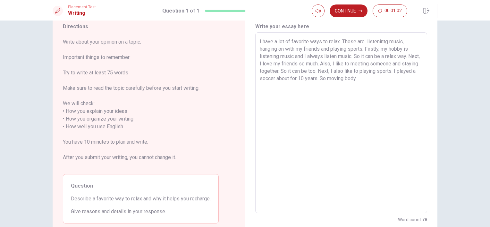
click at [347, 79] on textarea "I have a lot of favorite ways to relax. Those are listenintg music, hanging on …" at bounding box center [341, 123] width 163 height 170
click at [392, 81] on textarea "I have a lot of favorite ways to relax. Those are listenintg music, hanging on …" at bounding box center [341, 123] width 163 height 170
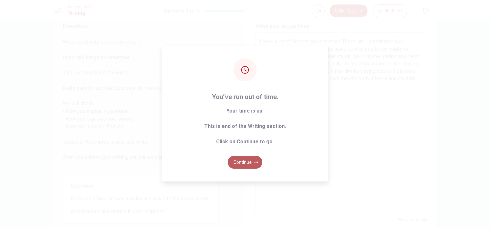
click at [245, 162] on button "Continue" at bounding box center [245, 162] width 35 height 13
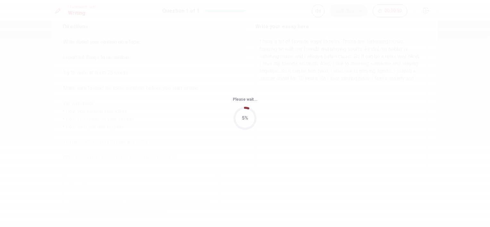
scroll to position [0, 0]
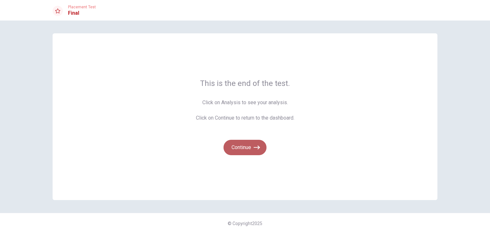
click at [225, 146] on button "Continue" at bounding box center [244, 147] width 43 height 15
